Goal: Information Seeking & Learning: Learn about a topic

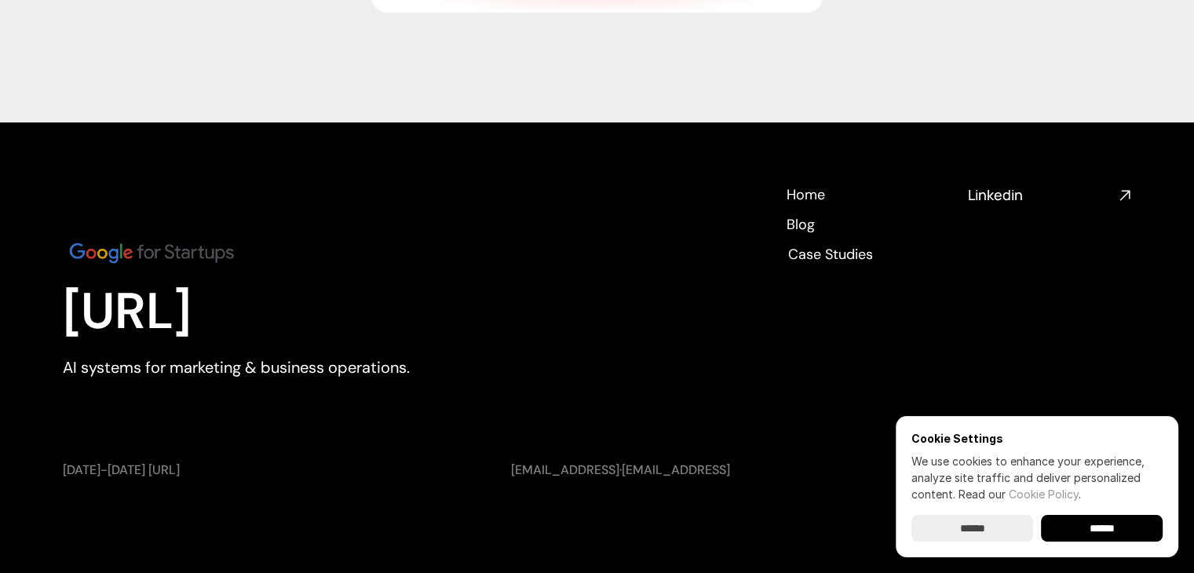
scroll to position [5855, 0]
click at [1105, 532] on input "******" at bounding box center [1102, 528] width 122 height 27
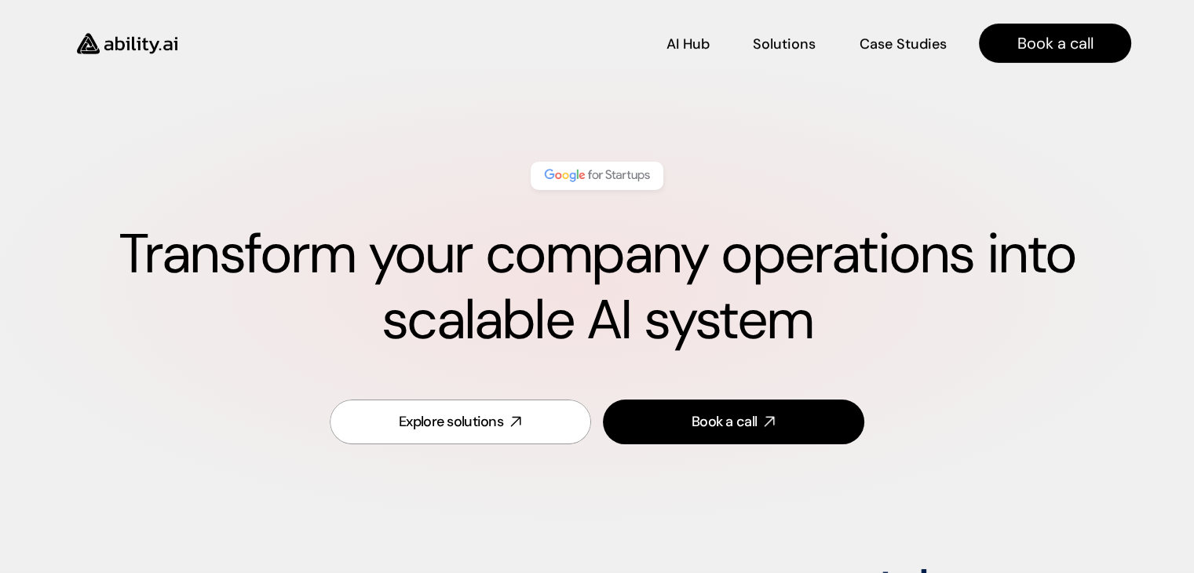
scroll to position [0, 0]
click at [767, 45] on p "Solutions" at bounding box center [783, 55] width 61 height 20
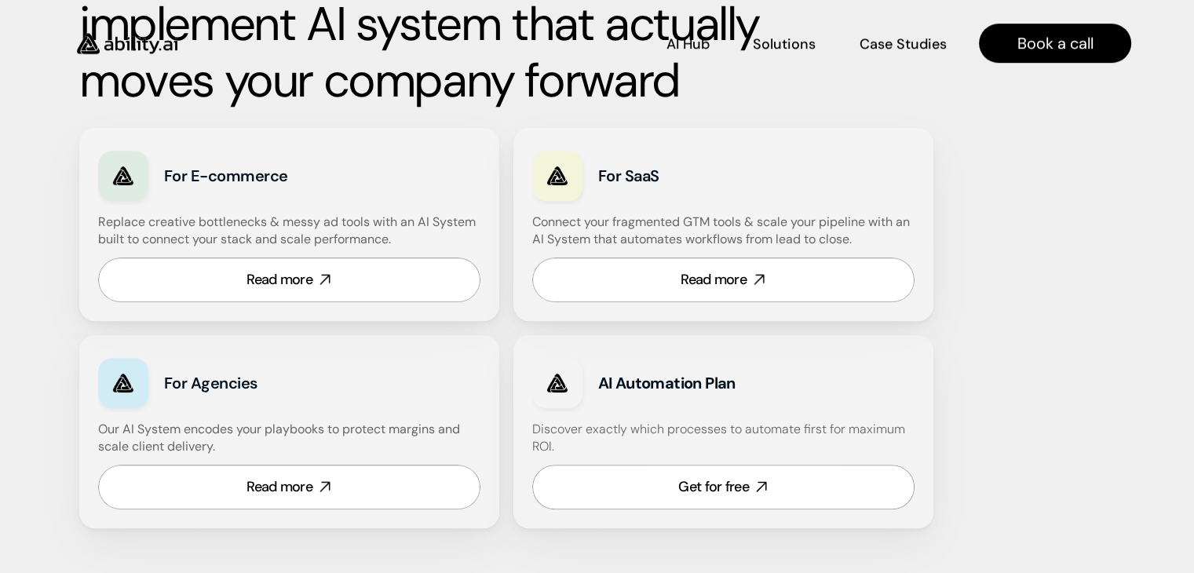
scroll to position [888, 0]
click at [318, 277] on icon at bounding box center [324, 280] width 17 height 17
click at [310, 487] on div "Read more" at bounding box center [279, 488] width 66 height 20
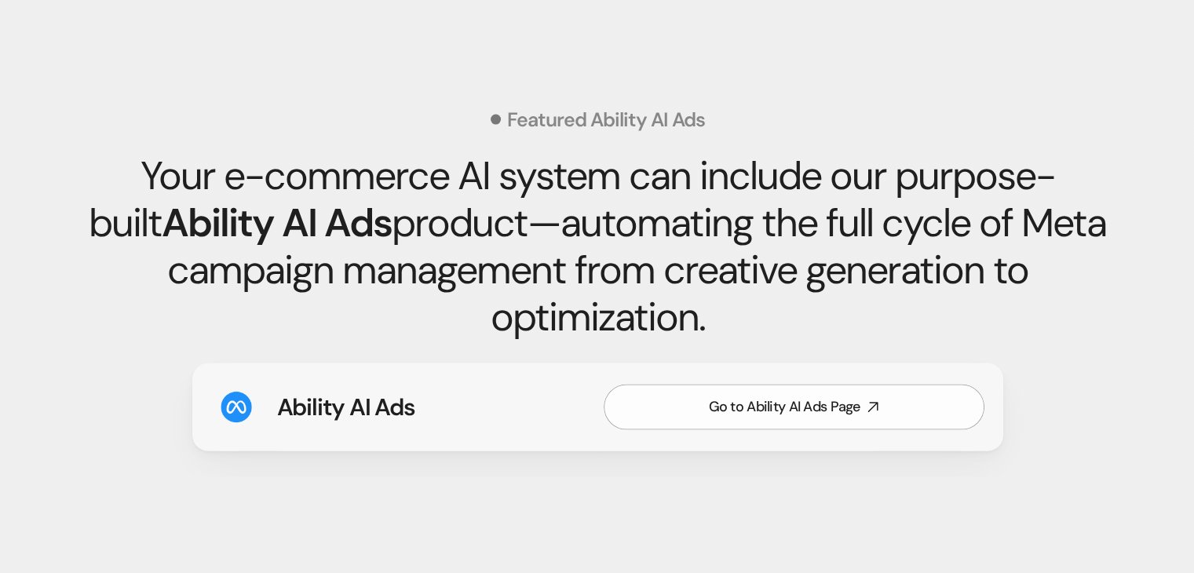
scroll to position [2276, 0]
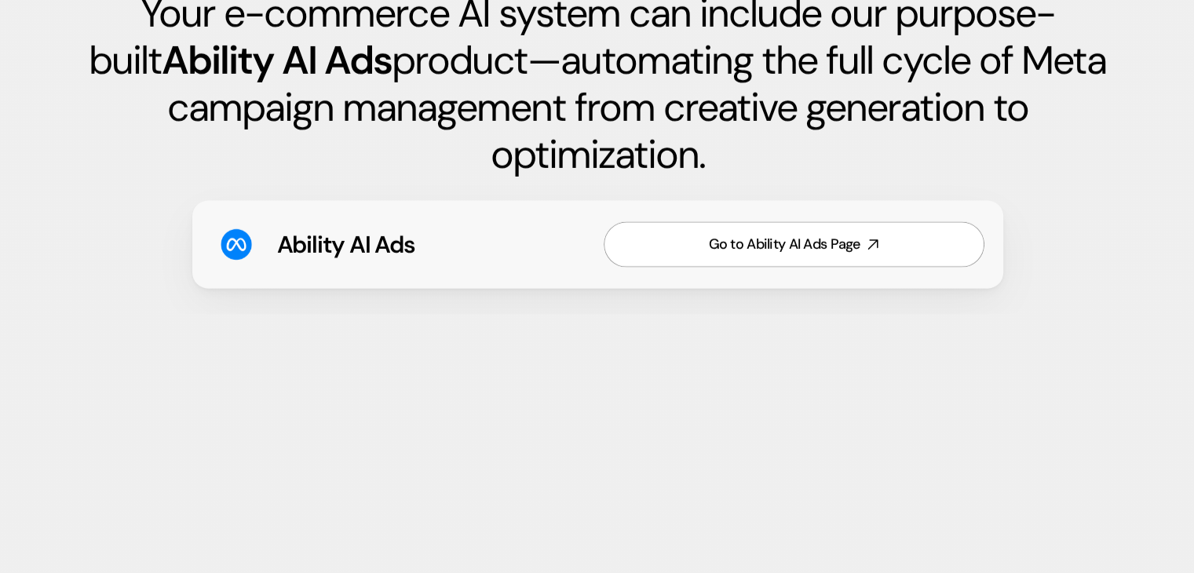
drag, startPoint x: 433, startPoint y: 244, endPoint x: 128, endPoint y: 313, distance: 313.0
click at [100, 345] on section "Featured Ability AI Ads Your e-commerce AI system can include our purpose-built…" at bounding box center [597, 111] width 1194 height 540
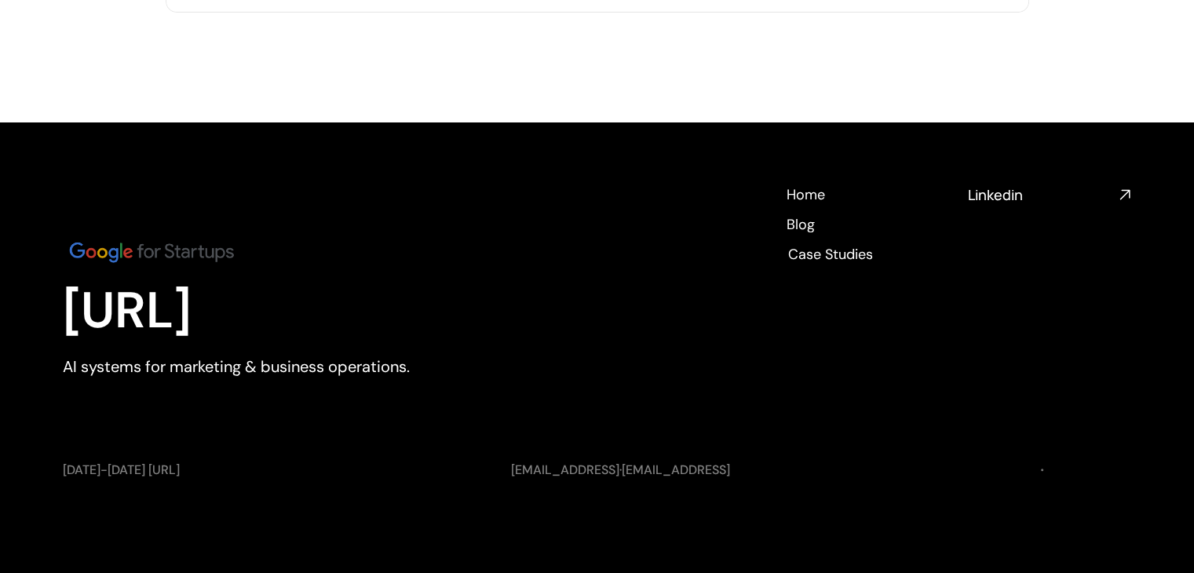
scroll to position [6436, 0]
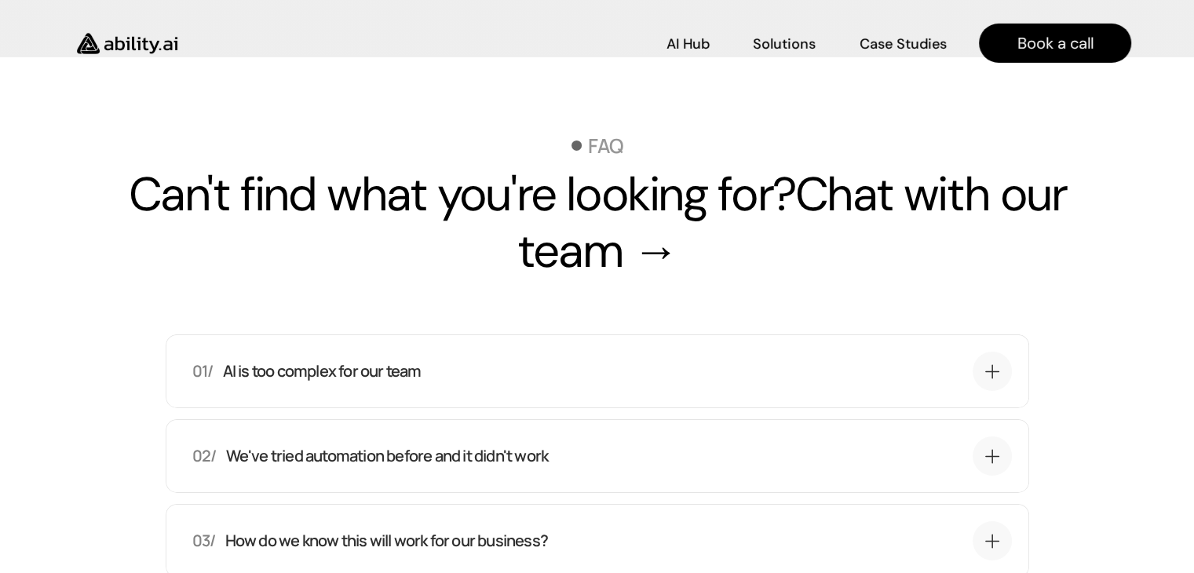
scroll to position [5321, 0]
